Goal: Transaction & Acquisition: Purchase product/service

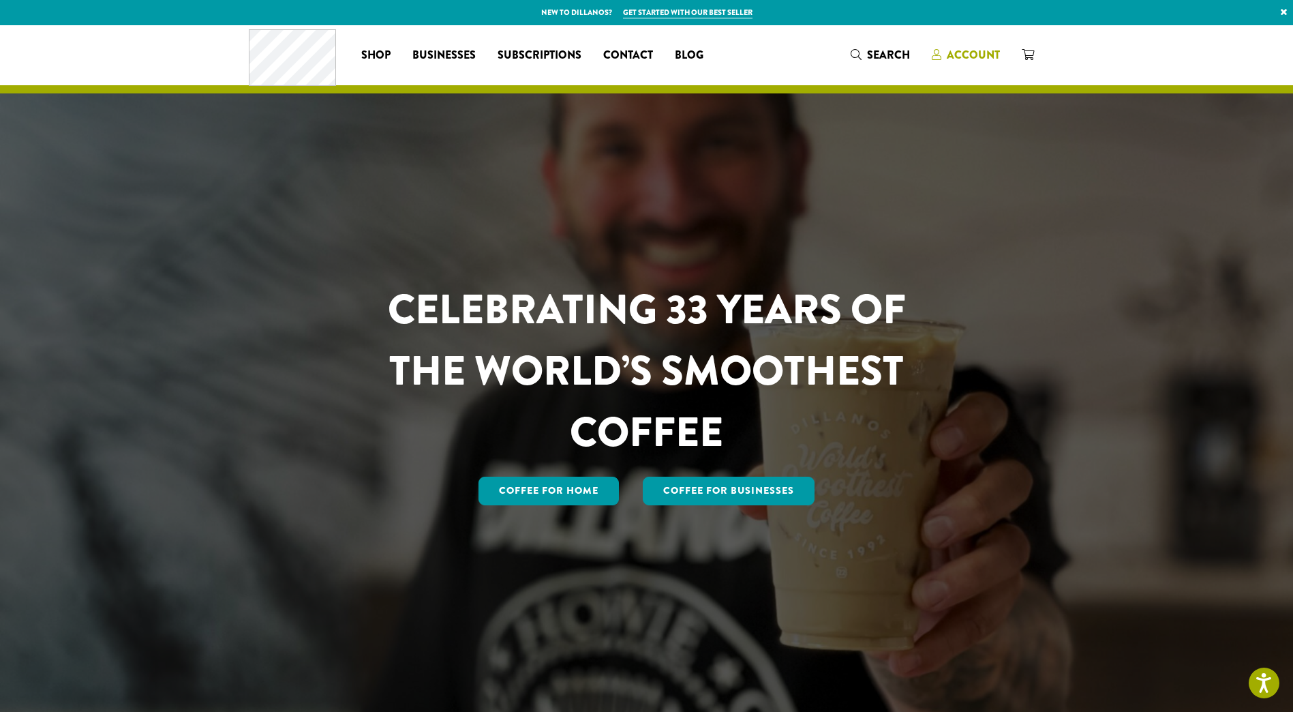
click at [969, 51] on span "Account" at bounding box center [973, 55] width 53 height 16
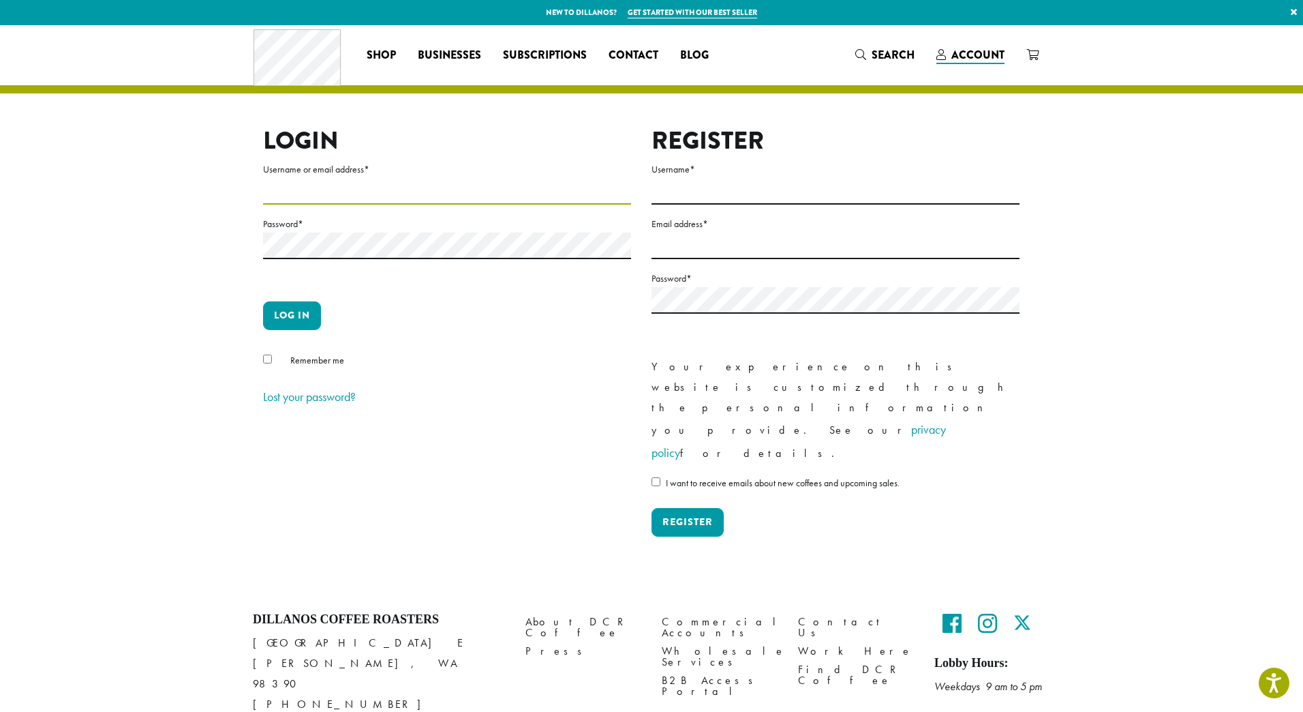
click at [343, 182] on input "Username or email address *" at bounding box center [447, 191] width 368 height 27
type input "**********"
click at [279, 321] on button "Log in" at bounding box center [292, 315] width 58 height 29
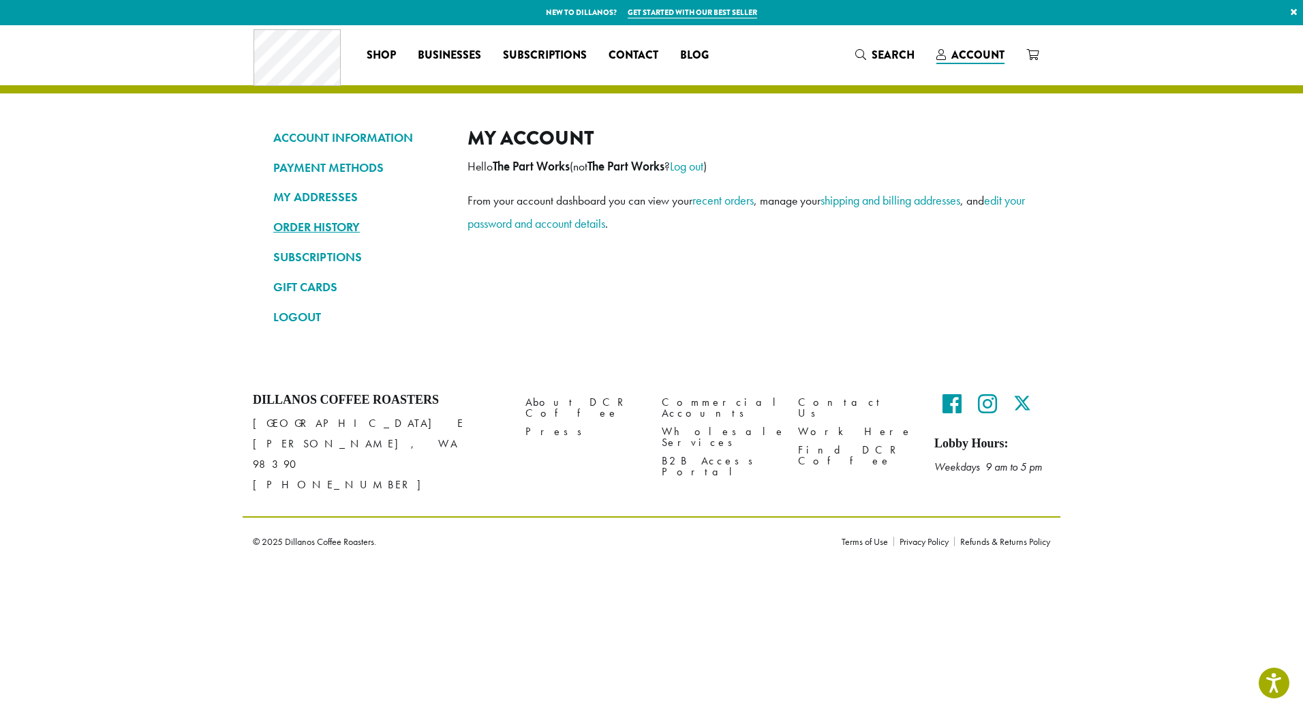
click at [341, 224] on link "ORDER HISTORY" at bounding box center [360, 226] width 174 height 23
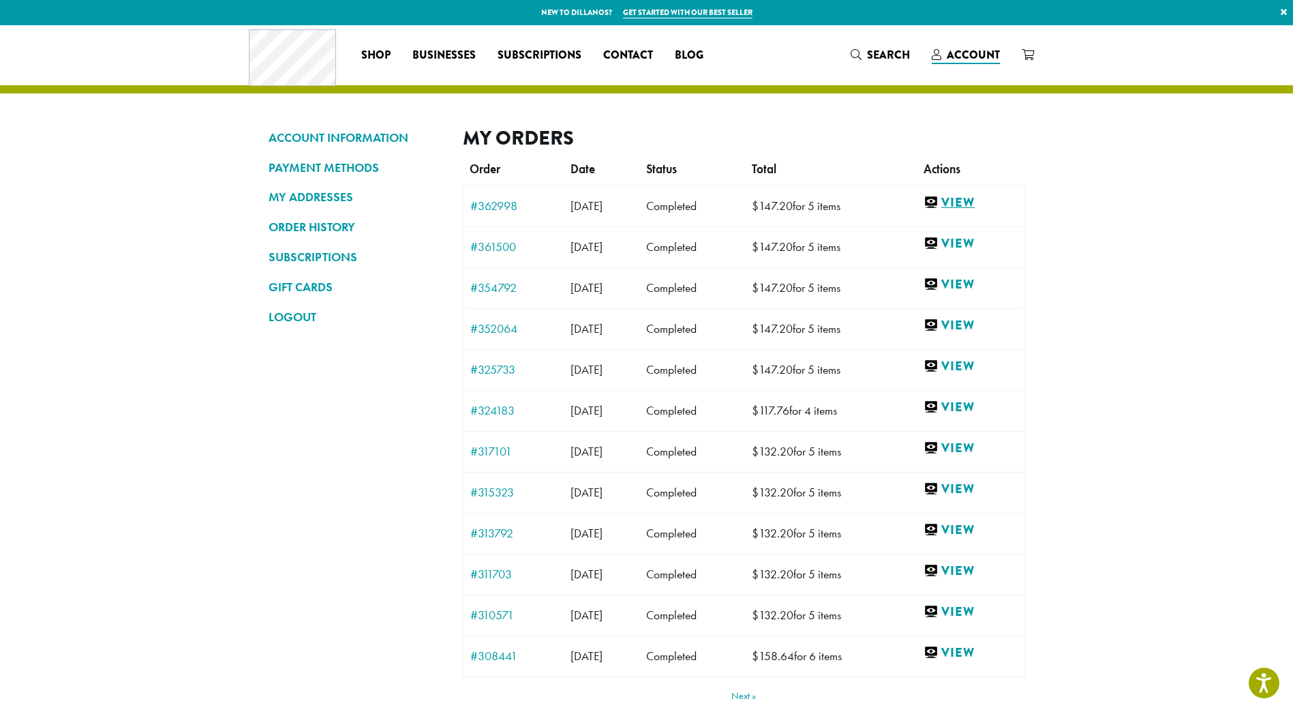
click at [977, 204] on link "View" at bounding box center [971, 202] width 94 height 17
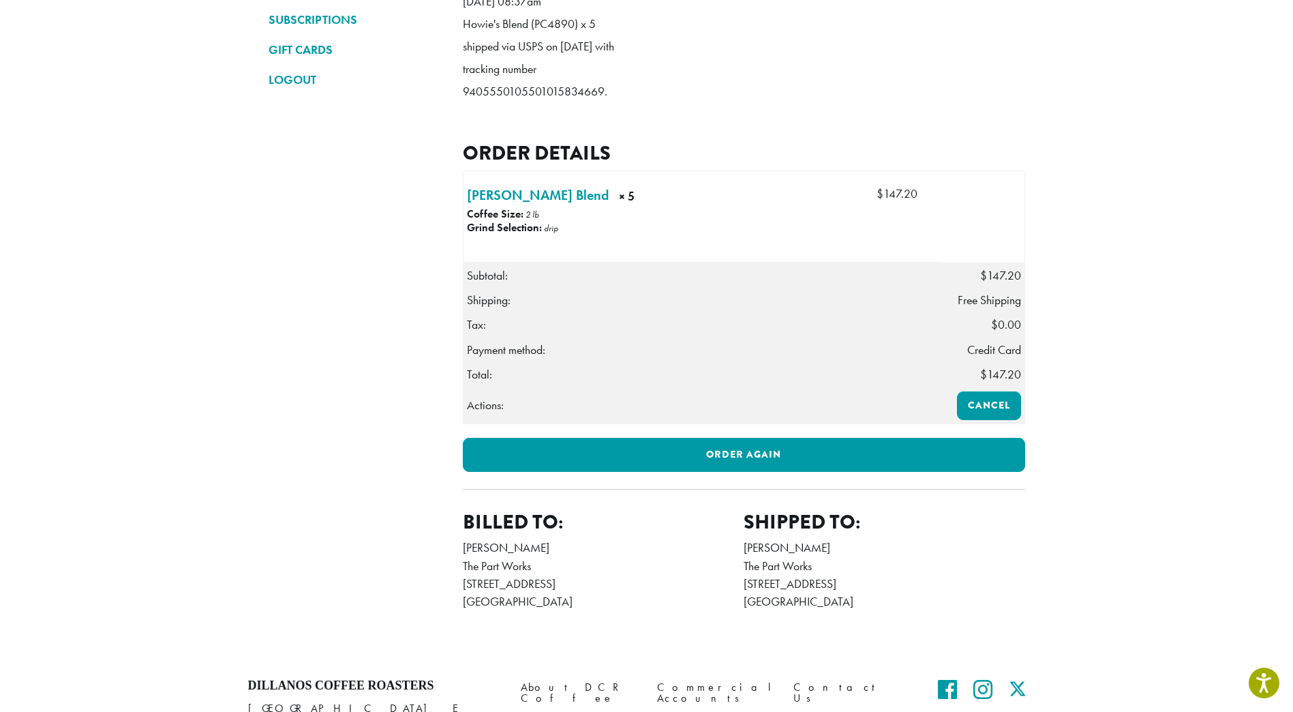
scroll to position [245, 0]
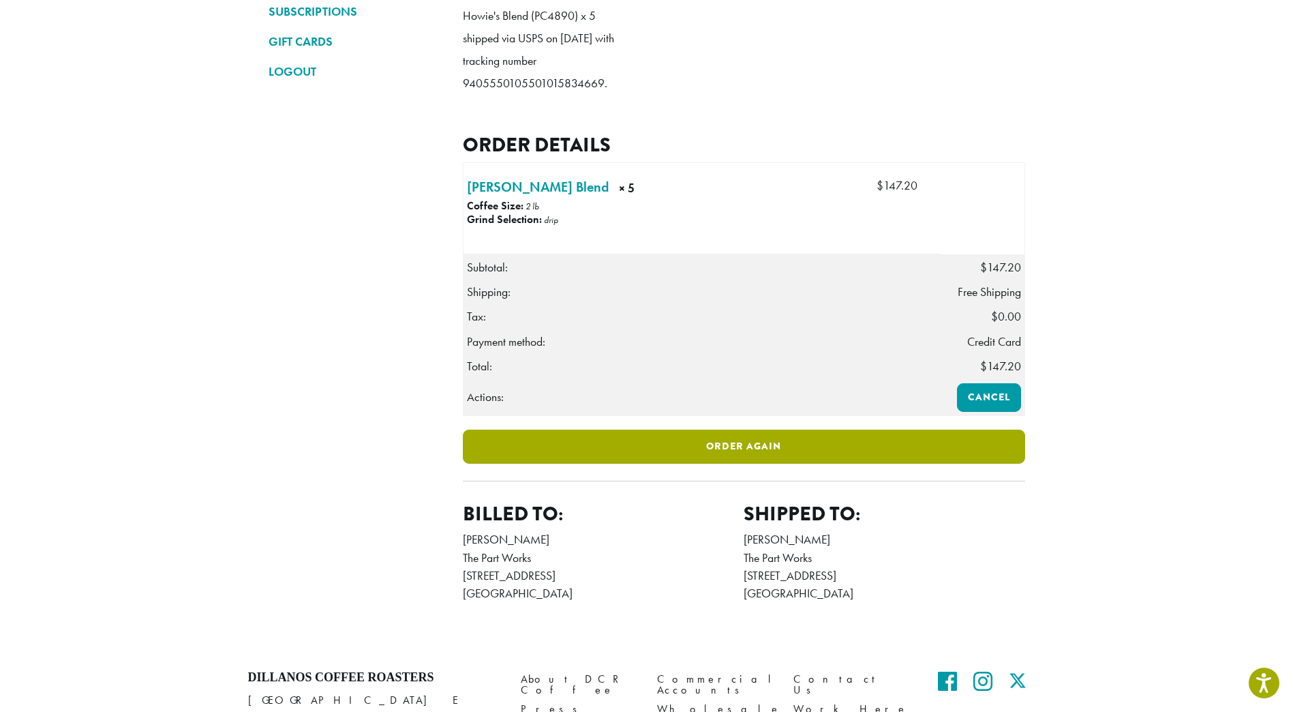
click at [697, 463] on link "Order again" at bounding box center [744, 446] width 562 height 34
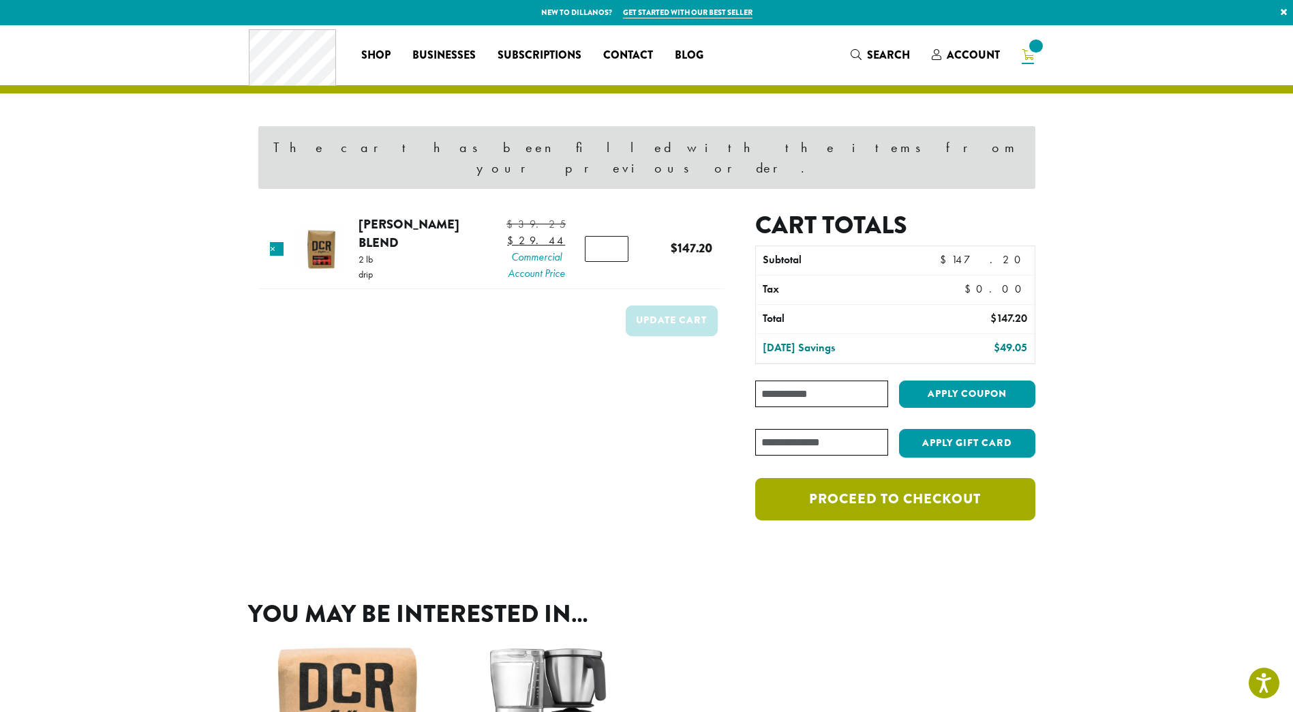
click at [882, 486] on link "Proceed to checkout" at bounding box center [894, 499] width 279 height 42
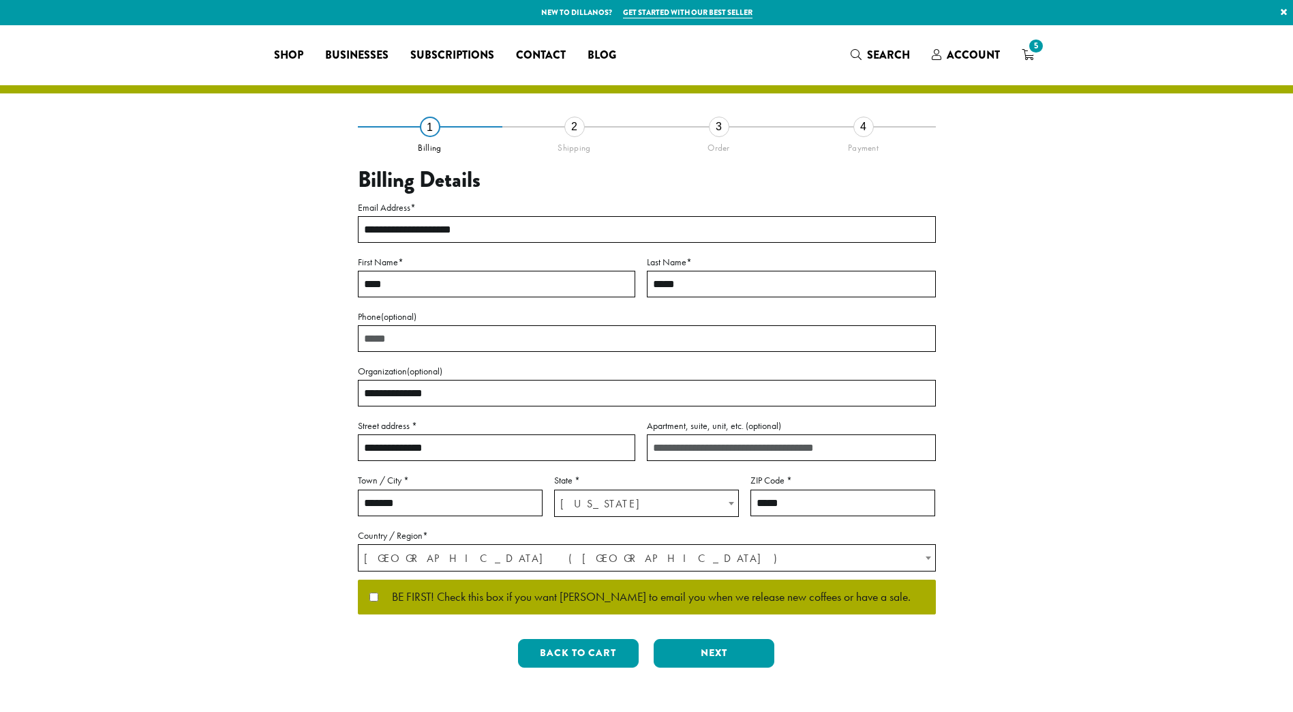
select select "**"
click at [378, 591] on span "BE FIRST! Check this box if you want Dillanos to email you when we release new …" at bounding box center [644, 597] width 532 height 12
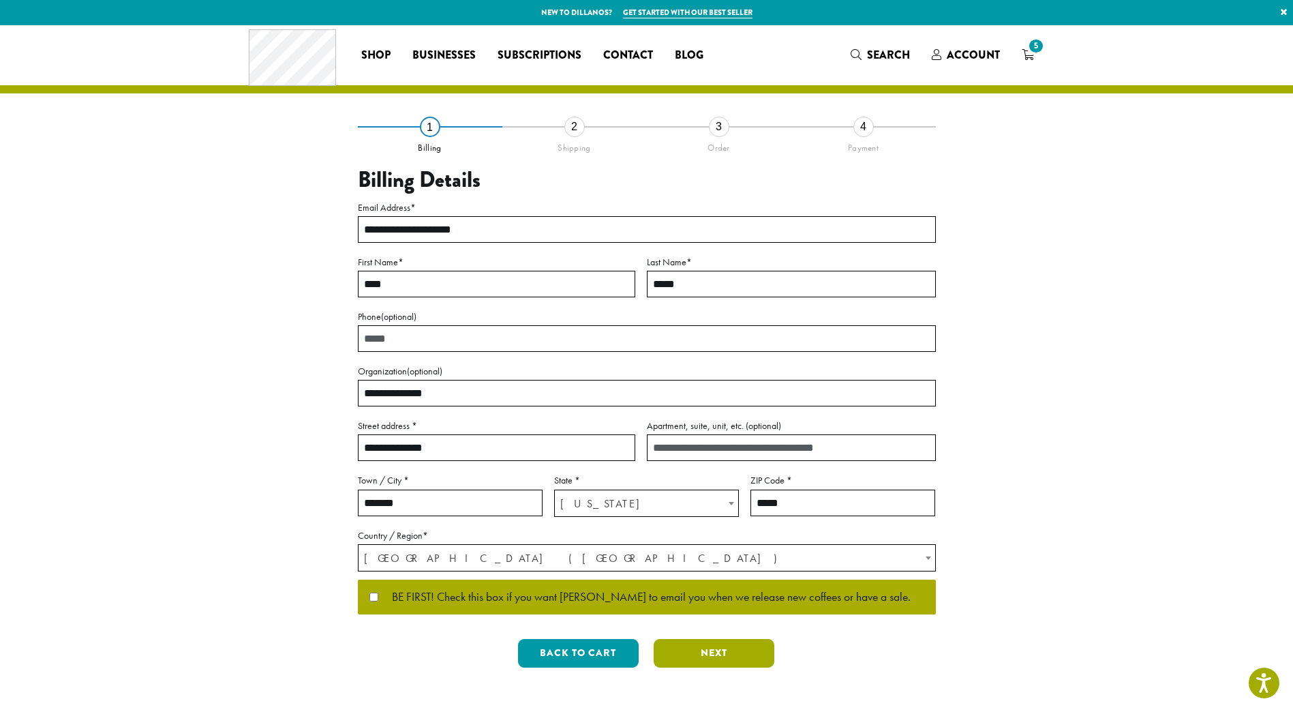
click at [725, 652] on button "Next" at bounding box center [714, 653] width 121 height 29
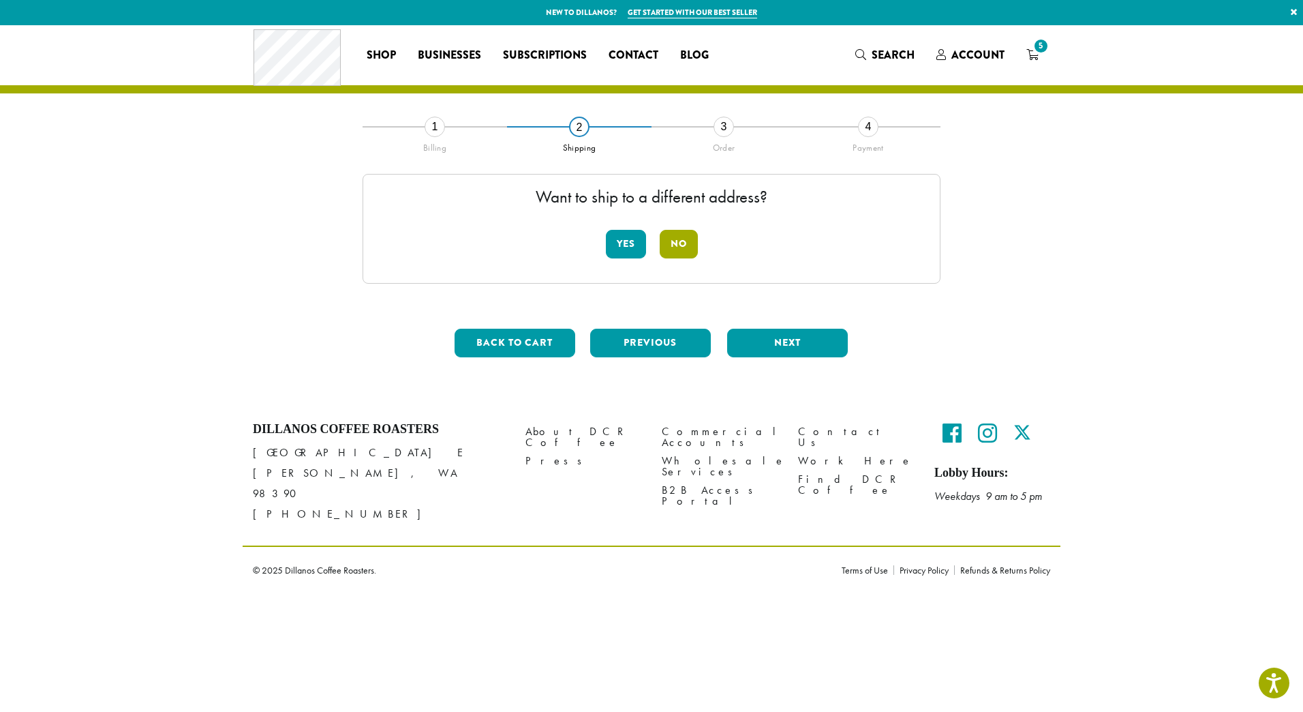
click at [678, 245] on button "No" at bounding box center [679, 244] width 38 height 29
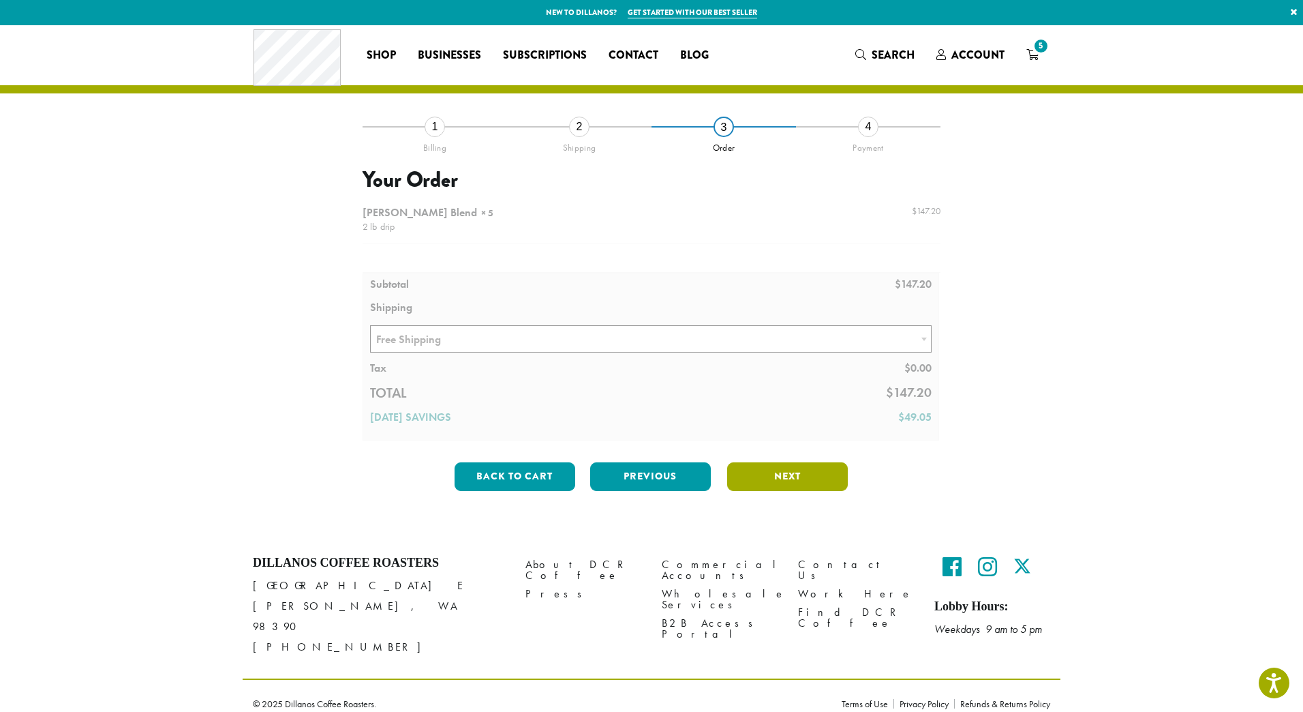
click at [790, 474] on button "Next" at bounding box center [787, 476] width 121 height 29
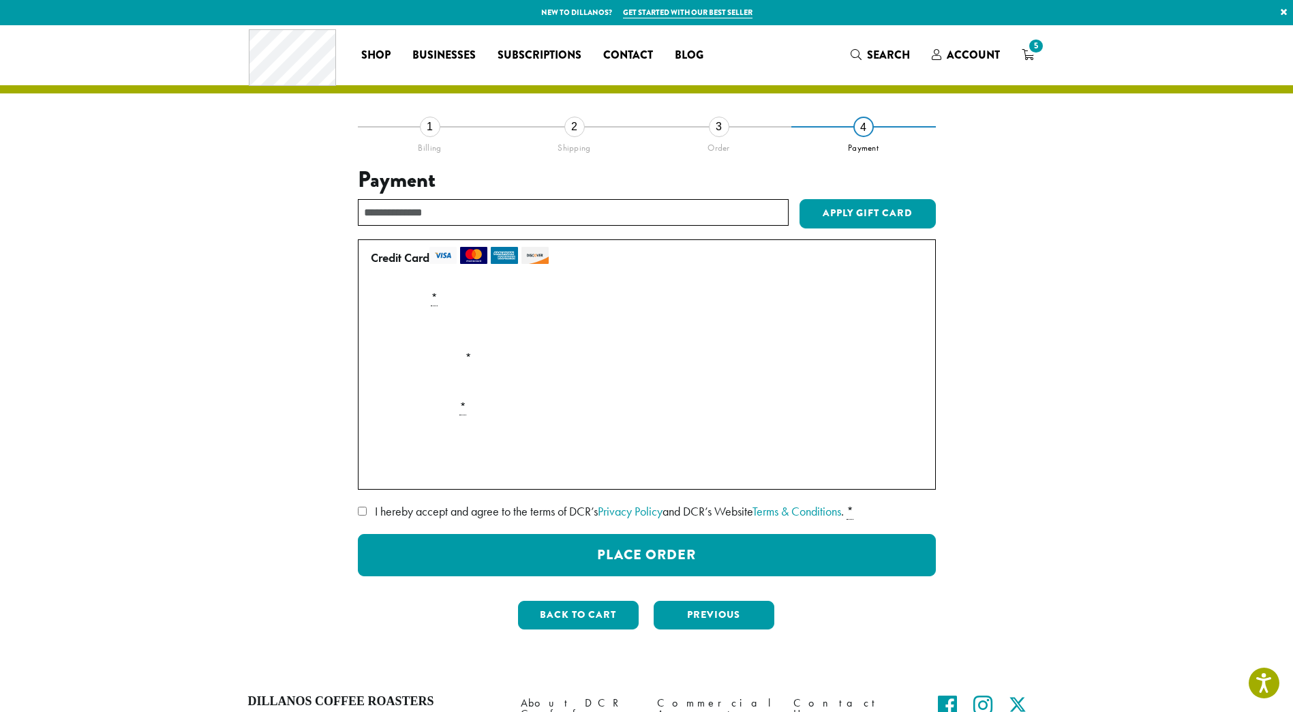
click at [1063, 308] on section "**********" at bounding box center [646, 349] width 1293 height 648
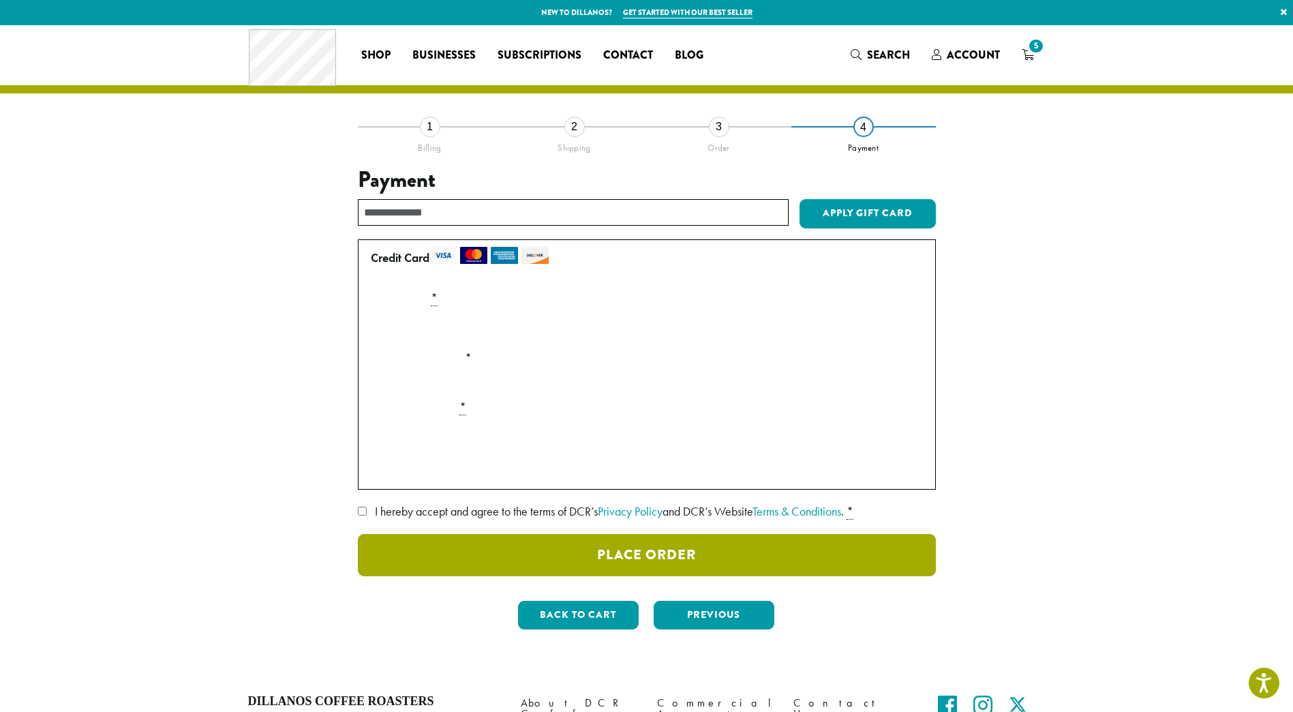
click at [733, 553] on button "Place Order" at bounding box center [647, 555] width 578 height 42
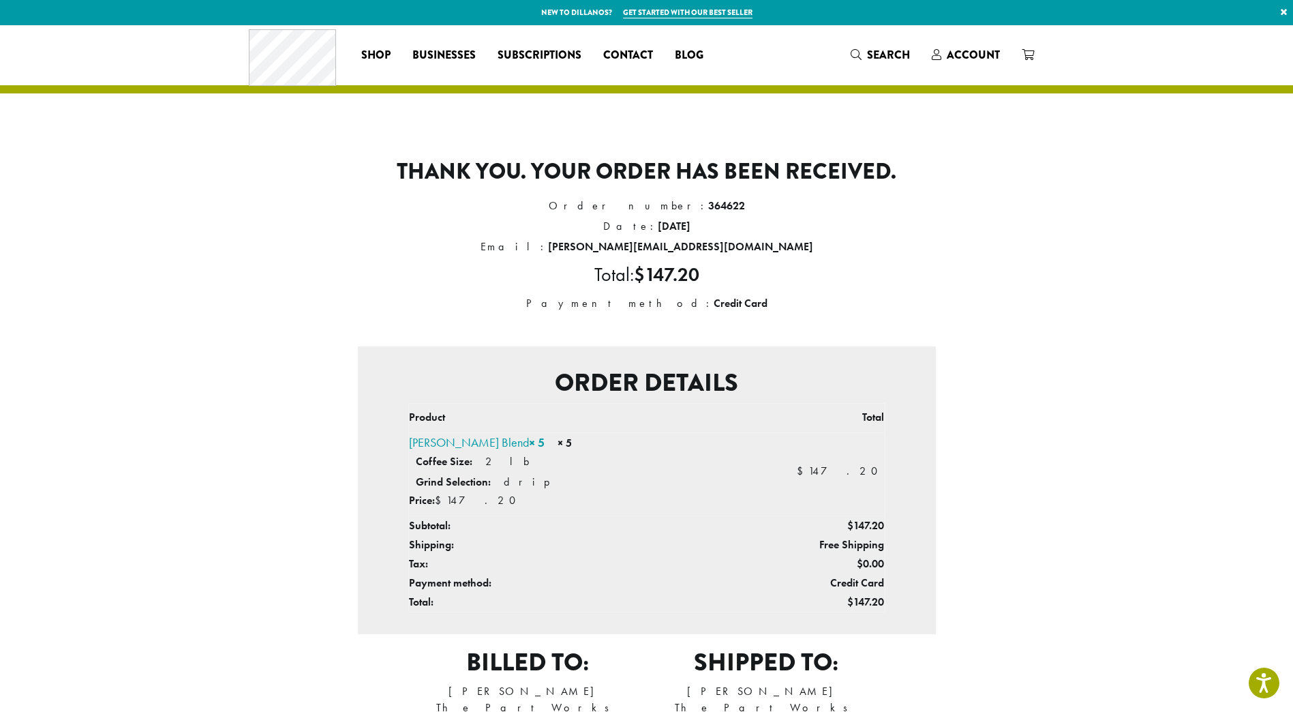
click at [1046, 281] on div "Thank you. Your order has been received. Order number: 364622 Date: [DATE] Emai…" at bounding box center [647, 439] width 818 height 828
